Goal: Task Accomplishment & Management: Complete application form

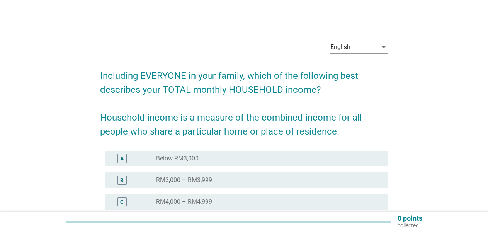
scroll to position [39, 0]
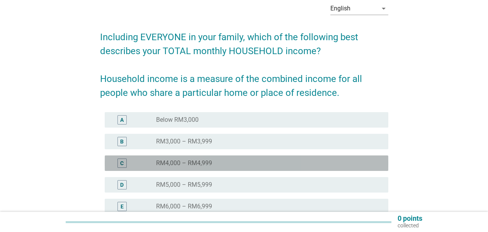
click at [125, 162] on div "C" at bounding box center [122, 163] width 9 height 9
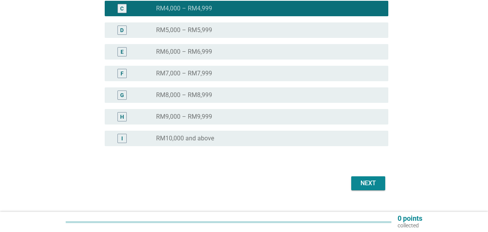
scroll to position [209, 0]
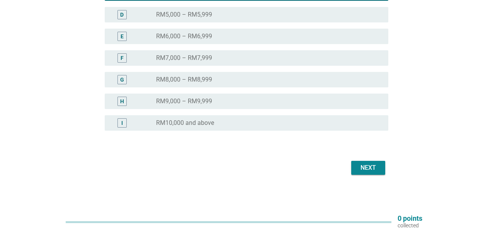
click at [382, 168] on button "Next" at bounding box center [368, 168] width 34 height 14
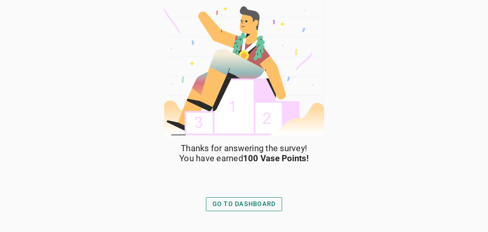
click at [254, 206] on div "GO TO DASHBOARD" at bounding box center [244, 203] width 63 height 9
